Goal: Task Accomplishment & Management: Complete application form

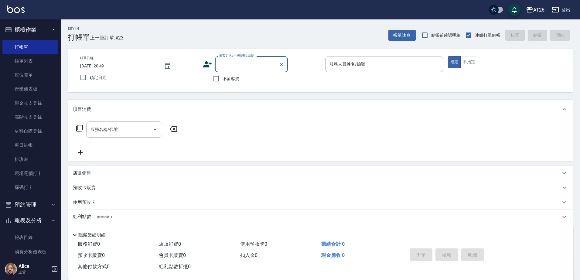
scroll to position [132, 0]
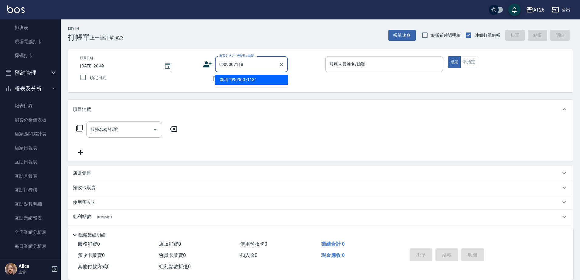
type input "0909007118"
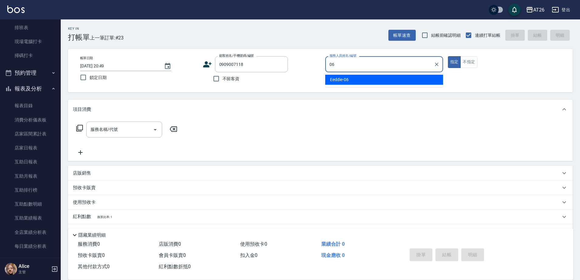
type input "Eeddie-06"
type button "true"
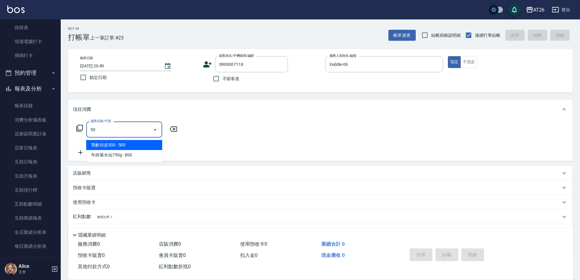
type input "501"
type input "120"
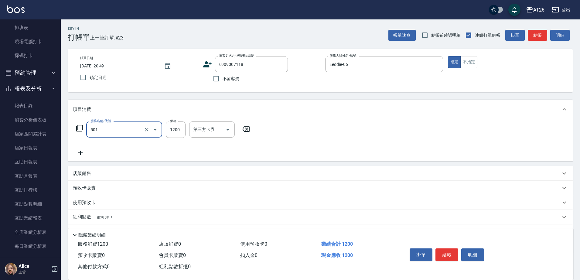
type input "染髮(501)"
type input "5"
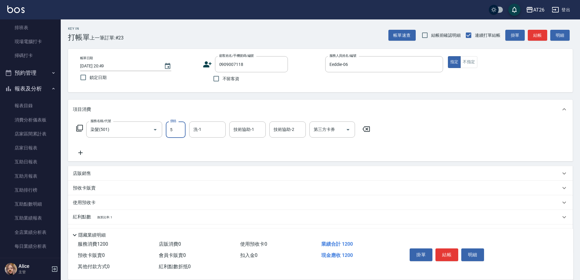
type input "0"
type input "549"
type input "50"
type input "5499"
type input "540"
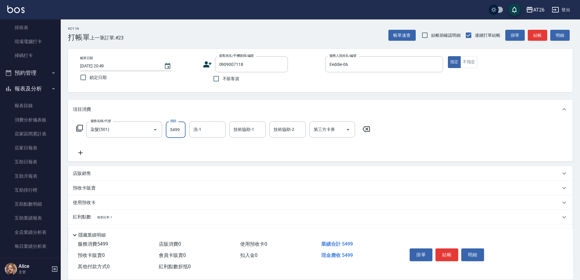
type input "5499"
type input "[PERSON_NAME]-47"
type input "[PERSON_NAME]-46"
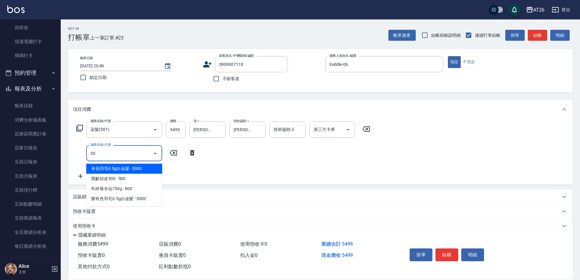
type input "502"
type input "590"
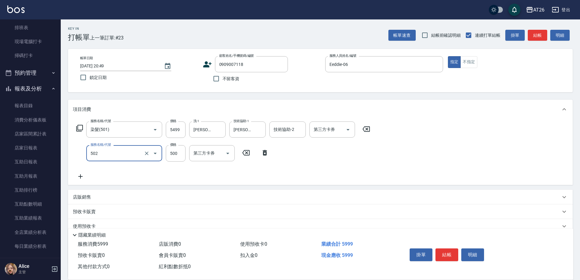
type input "漂髮(502)"
type input "0"
type input "540"
type input "0"
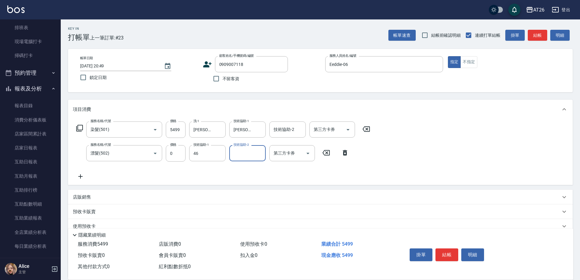
type input "[PERSON_NAME]-46"
click at [220, 128] on icon "Clear" at bounding box center [219, 130] width 6 height 6
type input "Tammy-47"
click at [220, 153] on icon "Clear" at bounding box center [219, 153] width 6 height 6
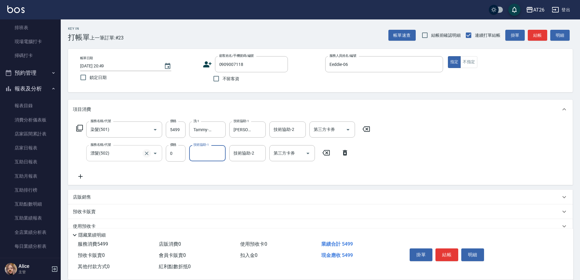
click at [145, 154] on icon "Clear" at bounding box center [147, 153] width 6 height 6
type input "漂髮(502)"
click at [147, 154] on icon "Clear" at bounding box center [147, 153] width 4 height 4
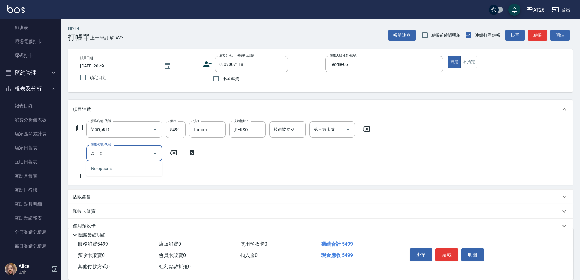
type input "條"
type input "調整"
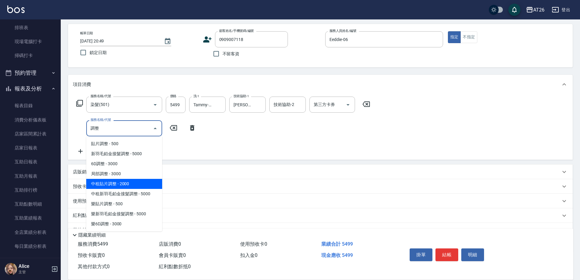
scroll to position [38, 0]
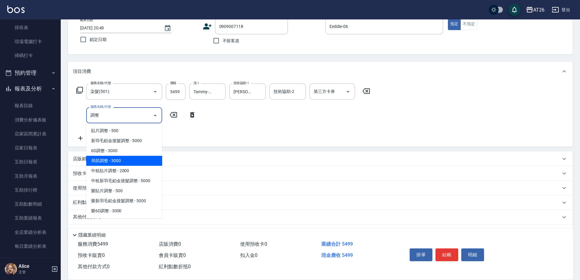
click at [151, 157] on span "局部調整 - 3000" at bounding box center [124, 161] width 76 height 10
type input "840"
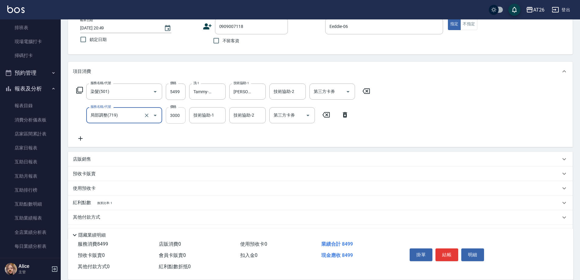
type input "局部調整(719)"
click at [173, 121] on input "3000" at bounding box center [176, 115] width 20 height 16
type input "2"
type input "550"
type input "200"
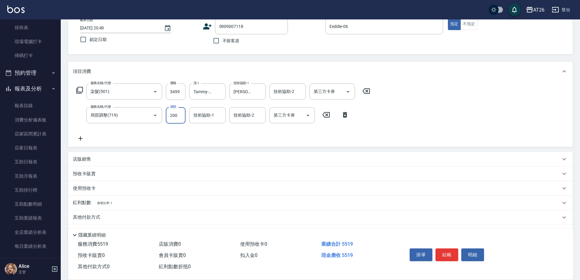
type input "560"
type input "2000"
type input "740"
type input "2000"
click at [173, 93] on input "5499" at bounding box center [176, 91] width 20 height 16
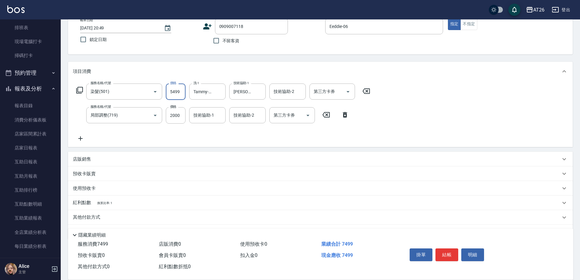
type input "3"
type input "200"
type input "34"
type input "230"
type input "3499"
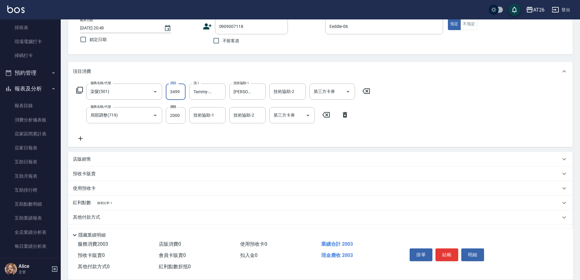
type input "540"
type input "3499"
click at [196, 109] on div "技術協助-1" at bounding box center [207, 115] width 36 height 16
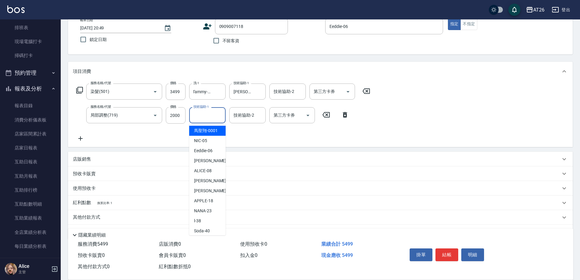
scroll to position [0, 0]
type input "[PERSON_NAME]-46"
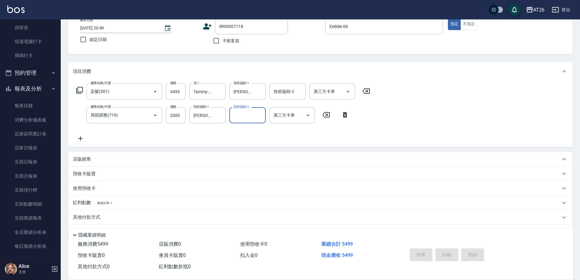
type input "[DATE] 22:00"
type input "0"
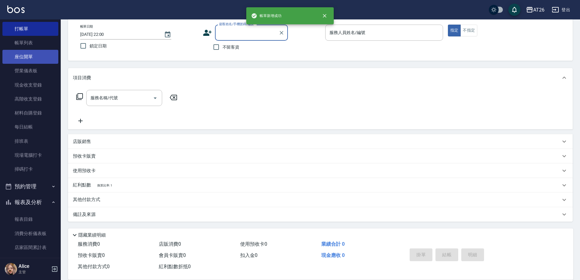
scroll to position [18, 0]
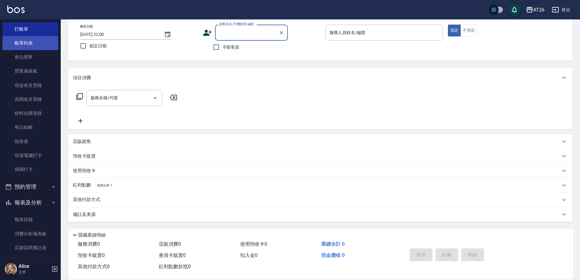
click at [35, 46] on link "帳單列表" at bounding box center [30, 43] width 56 height 14
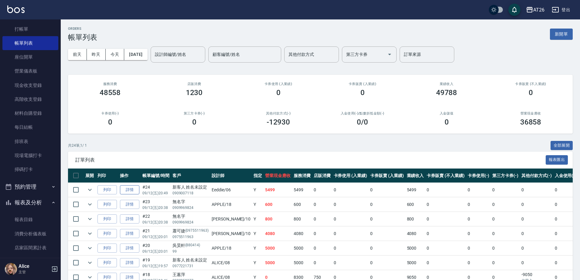
click at [134, 192] on link "詳情" at bounding box center [129, 189] width 19 height 9
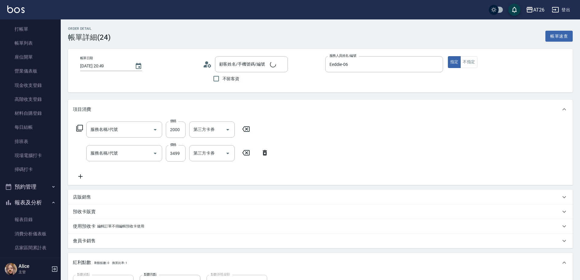
type input "[DATE] 20:49"
type input "Eeddie-06"
type input "540"
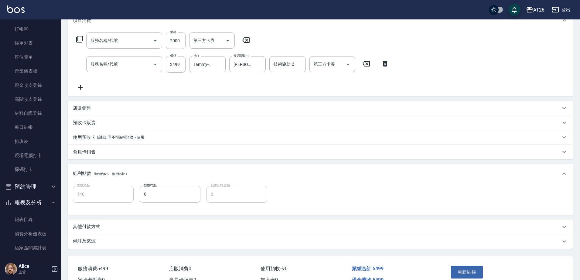
type input "新客人 姓名未設定/0909007118/null"
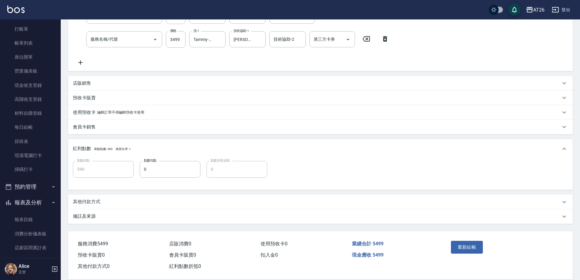
type input "局部調整(719)"
type input "染髮(501)"
click at [107, 202] on div "其他付款方式" at bounding box center [316, 201] width 487 height 6
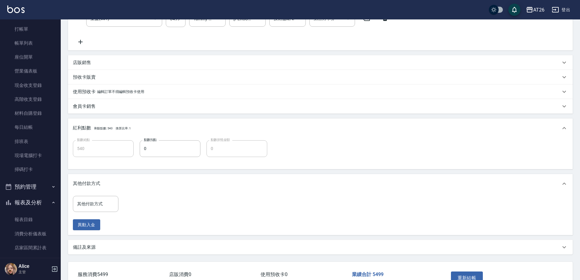
scroll to position [152, 0]
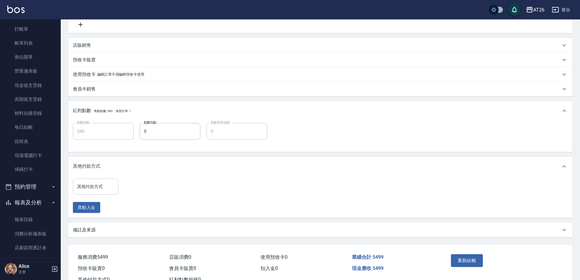
click at [102, 192] on div "其他付款方式" at bounding box center [96, 186] width 46 height 16
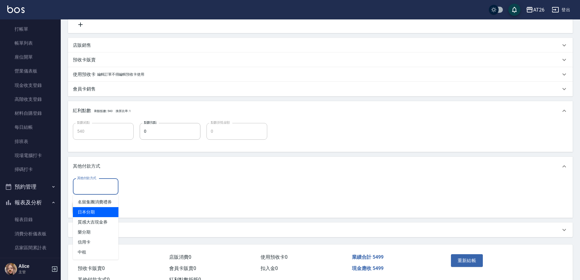
click at [99, 211] on span "日本分期" at bounding box center [96, 212] width 46 height 10
type input "日本分期"
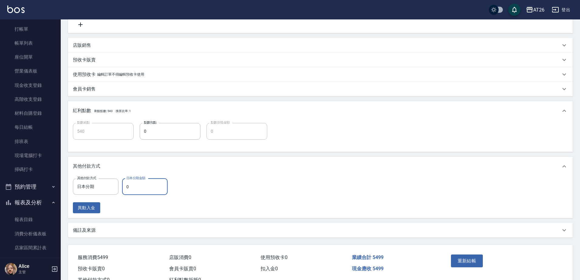
click at [130, 188] on input "0" at bounding box center [145, 186] width 46 height 16
type input "549"
type input "490"
type input "5499"
type input "0"
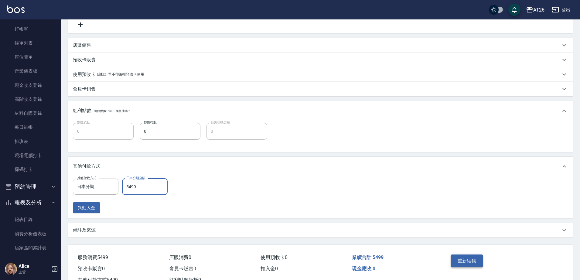
type input "5499"
click at [467, 262] on button "重新結帳" at bounding box center [467, 260] width 32 height 13
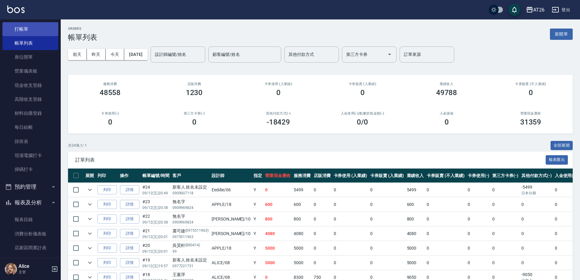
click at [22, 29] on link "打帳單" at bounding box center [30, 29] width 56 height 14
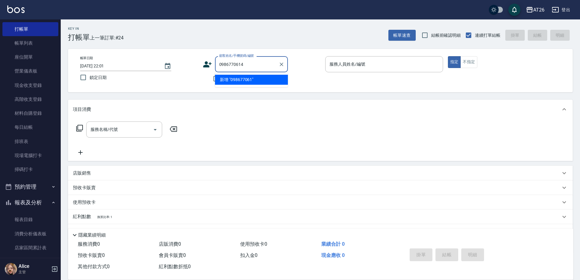
type input "0986770614"
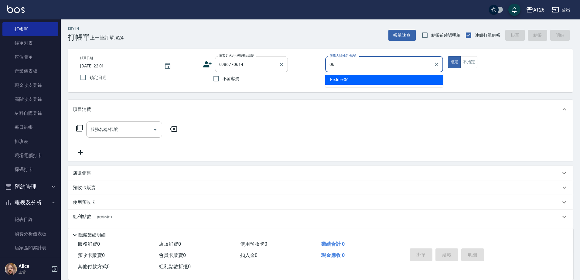
type input "Eeddie-06"
type button "true"
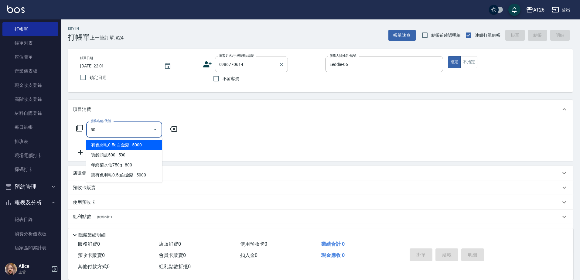
type input "501"
type input "120"
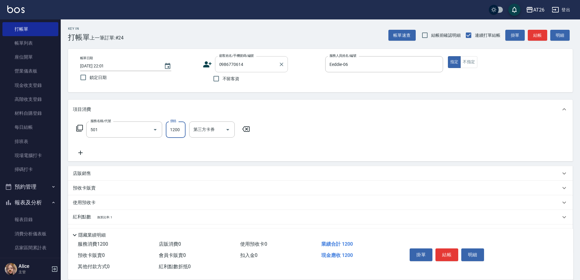
type input "染髮(501)"
type input "1"
type input "0"
type input "199"
type input "10"
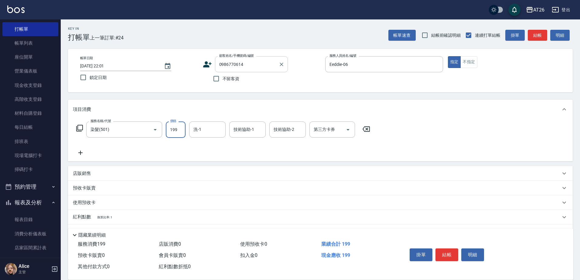
type input "1999"
type input "190"
type input "1999"
type input "[PERSON_NAME]-47"
click at [217, 129] on icon "Clear" at bounding box center [219, 130] width 6 height 6
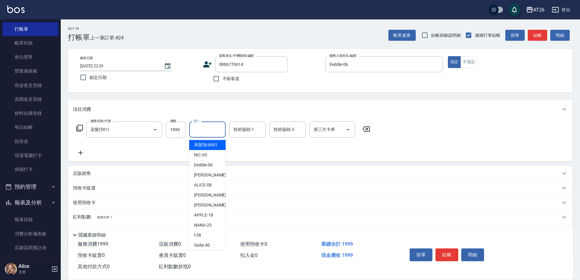
click at [207, 133] on input "洗-1" at bounding box center [207, 129] width 31 height 11
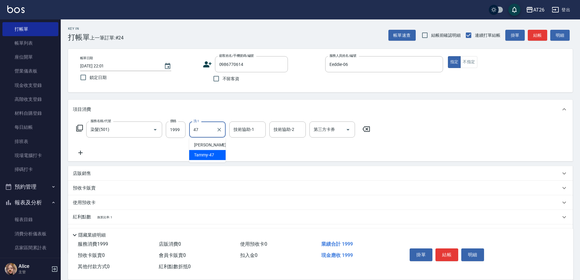
type input "Tammy-47"
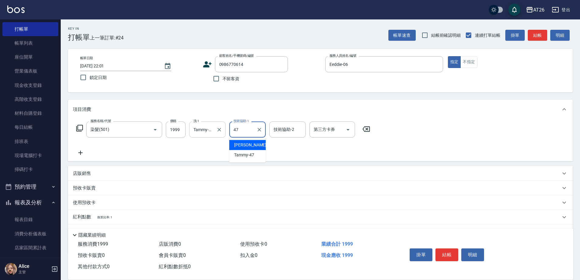
type input "[PERSON_NAME]-47"
click at [261, 128] on icon "Clear" at bounding box center [259, 130] width 6 height 6
type input "Tammy-47"
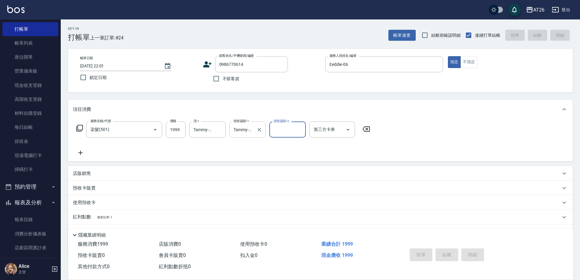
type input "0"
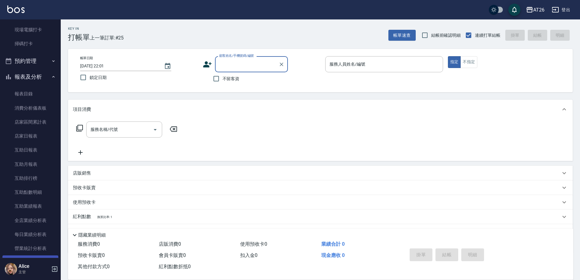
scroll to position [208, 0]
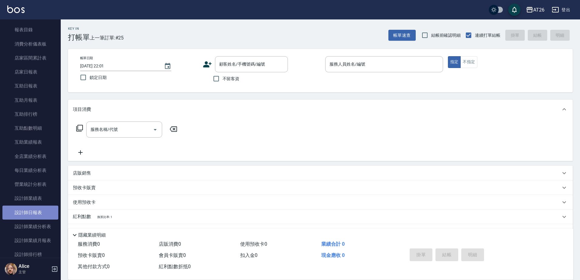
click at [41, 207] on link "設計師日報表" at bounding box center [30, 212] width 56 height 14
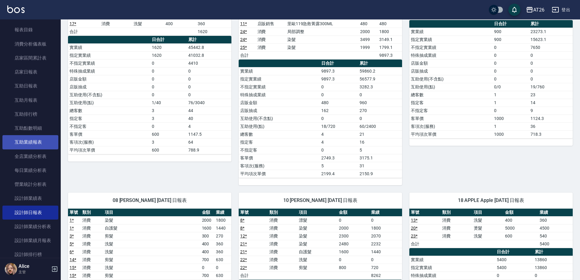
scroll to position [76, 0]
